Goal: Task Accomplishment & Management: Manage account settings

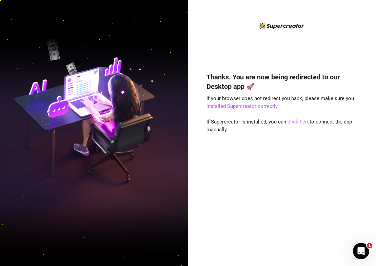
click at [298, 121] on link "click here" at bounding box center [299, 122] width 22 height 6
click at [298, 123] on link "click here" at bounding box center [299, 122] width 22 height 6
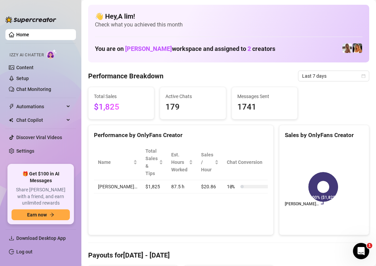
click at [29, 251] on link "Log out" at bounding box center [24, 251] width 16 height 5
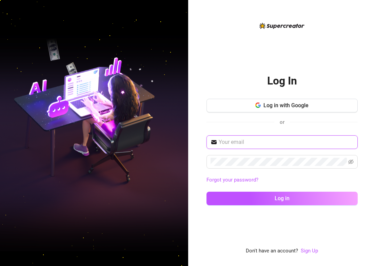
click at [251, 142] on input "text" at bounding box center [286, 142] width 135 height 8
paste input "[EMAIL_ADDRESS][DOMAIN_NAME]"
type input "[EMAIL_ADDRESS][DOMAIN_NAME]"
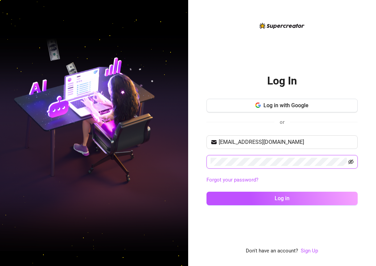
click at [352, 162] on icon "eye-invisible" at bounding box center [351, 161] width 5 height 5
click at [337, 175] on div "Forgot your password?" at bounding box center [282, 180] width 151 height 11
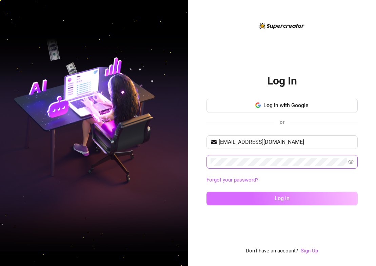
click at [291, 202] on button "Log in" at bounding box center [282, 199] width 151 height 14
